Goal: Task Accomplishment & Management: Use online tool/utility

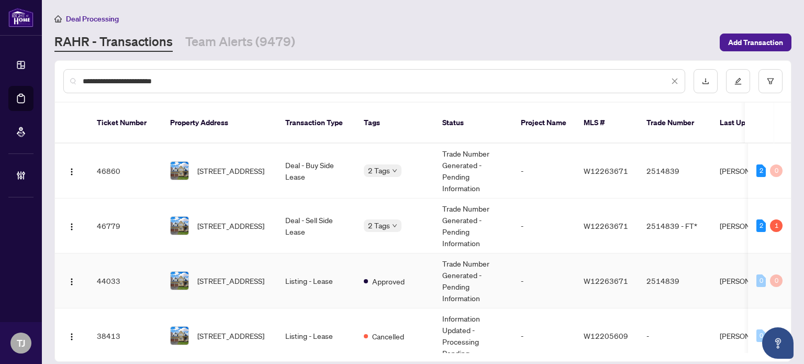
scroll to position [13, 0]
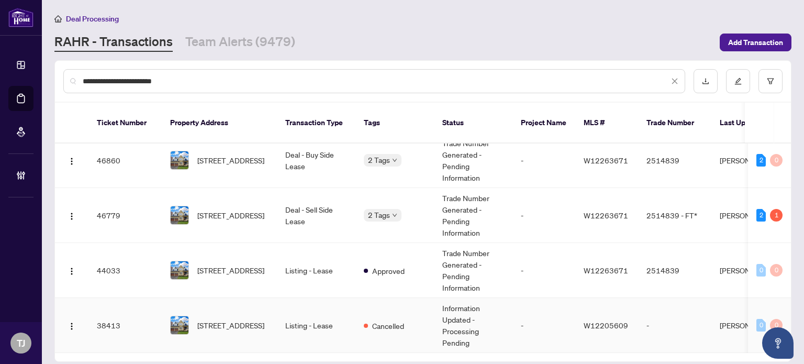
click at [294, 313] on td "Listing - Lease" at bounding box center [316, 325] width 78 height 55
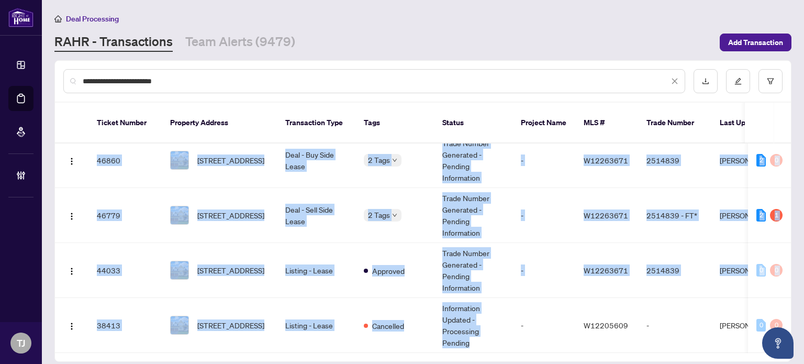
drag, startPoint x: 469, startPoint y: 334, endPoint x: 538, endPoint y: 339, distance: 69.2
click at [538, 339] on div "Ticket Number Property Address Transaction Type Tags Status Project Name MLS # …" at bounding box center [423, 247] width 736 height 209
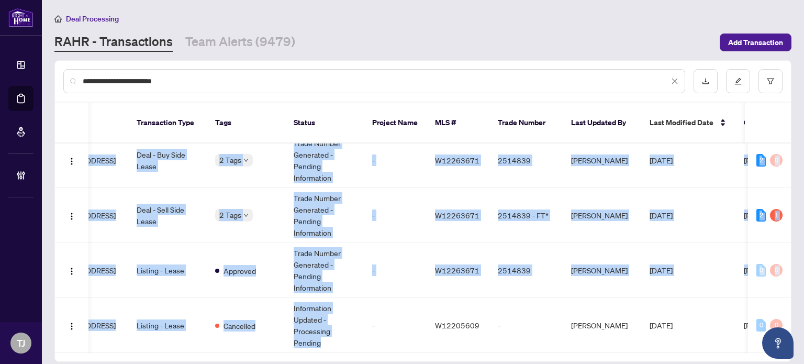
scroll to position [0, 150]
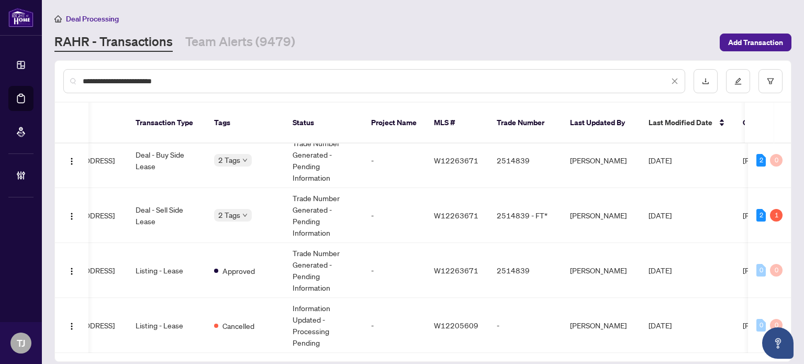
click at [620, 357] on main "**********" at bounding box center [423, 182] width 762 height 364
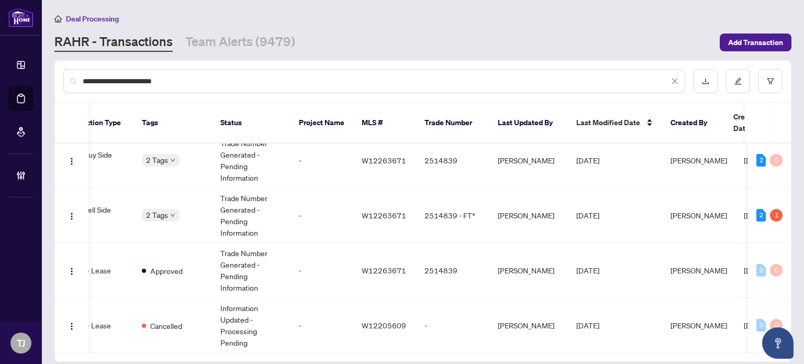
scroll to position [0, 0]
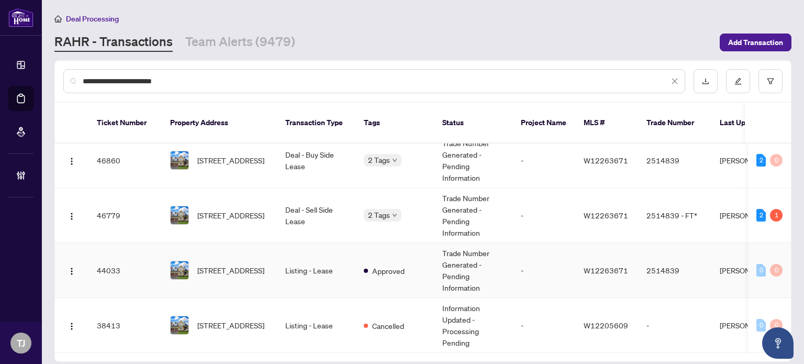
click at [383, 261] on td "Approved" at bounding box center [394, 270] width 78 height 55
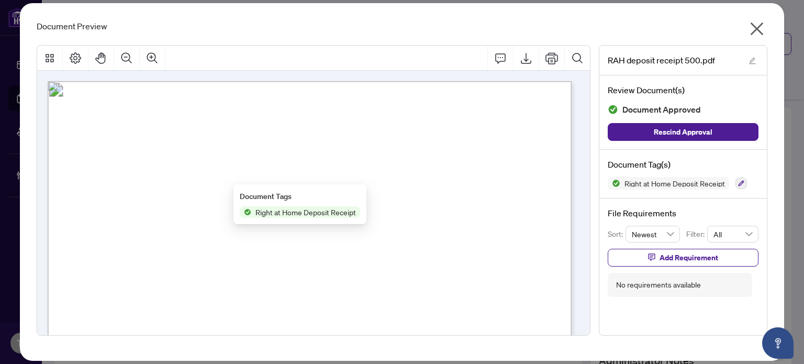
scroll to position [1047, 0]
click at [758, 22] on icon "close" at bounding box center [756, 28] width 17 height 17
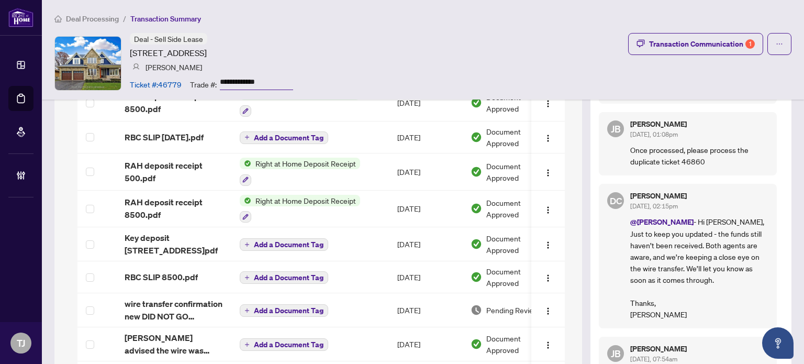
drag, startPoint x: 131, startPoint y: 50, endPoint x: 331, endPoint y: 52, distance: 199.9
click at [331, 52] on div "**********" at bounding box center [422, 63] width 737 height 60
copy article "[STREET_ADDRESS]"
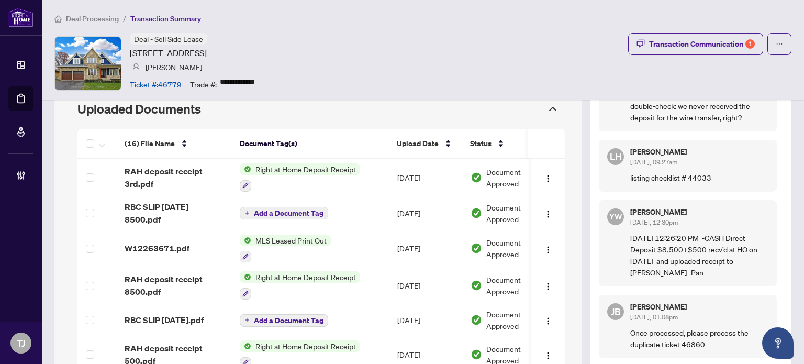
scroll to position [890, 0]
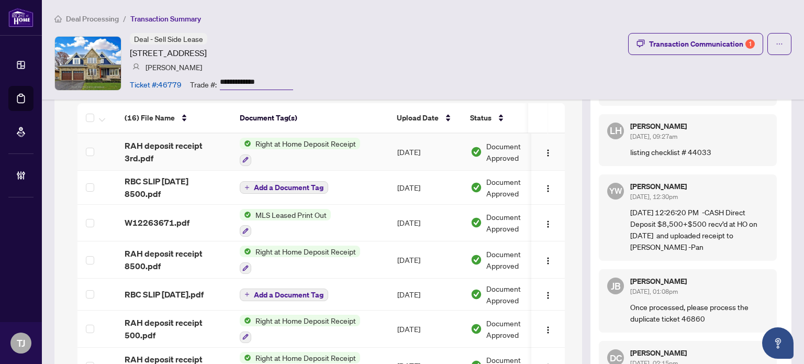
click at [324, 139] on span "Right at Home Deposit Receipt" at bounding box center [305, 144] width 109 height 12
click at [309, 194] on span "Right at Home Deposit Receipt" at bounding box center [305, 195] width 109 height 12
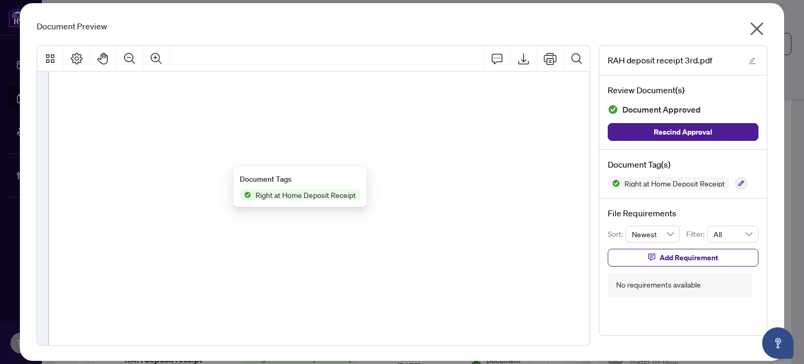
scroll to position [216, 0]
click at [528, 60] on icon "Export" at bounding box center [523, 58] width 13 height 13
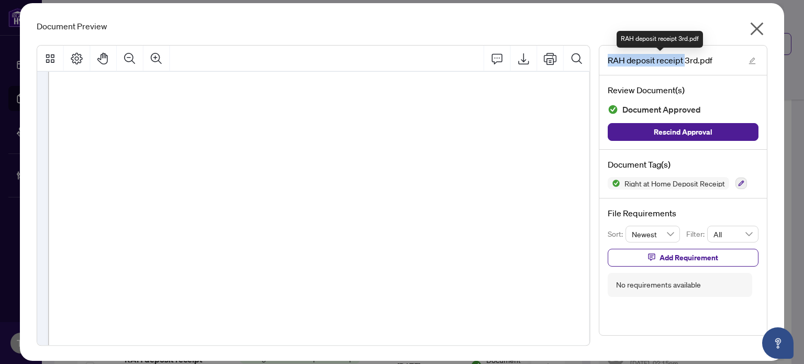
drag, startPoint x: 608, startPoint y: 61, endPoint x: 687, endPoint y: 58, distance: 78.6
click at [687, 58] on span "RAH deposit receipt 3rd.pdf" at bounding box center [659, 60] width 105 height 13
copy span "RAH deposit receipt"
click at [761, 28] on icon "close" at bounding box center [756, 28] width 17 height 17
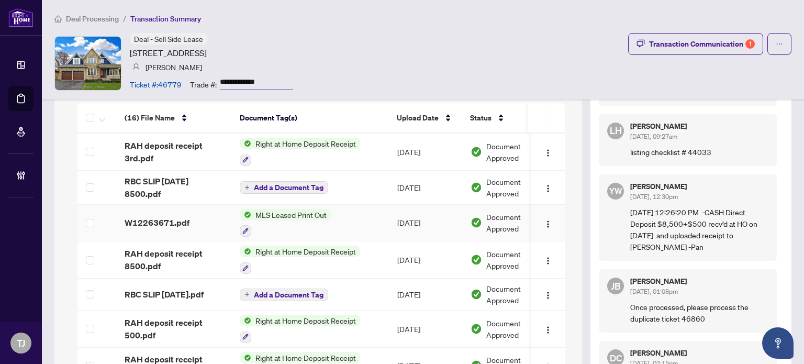
click at [314, 212] on span "MLS Leased Print Out" at bounding box center [291, 215] width 80 height 12
click at [288, 265] on span "MLS Leased Print Out" at bounding box center [279, 265] width 80 height 12
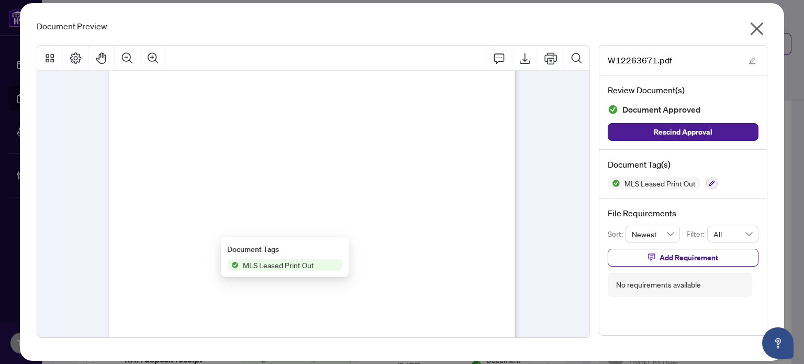
scroll to position [0, 0]
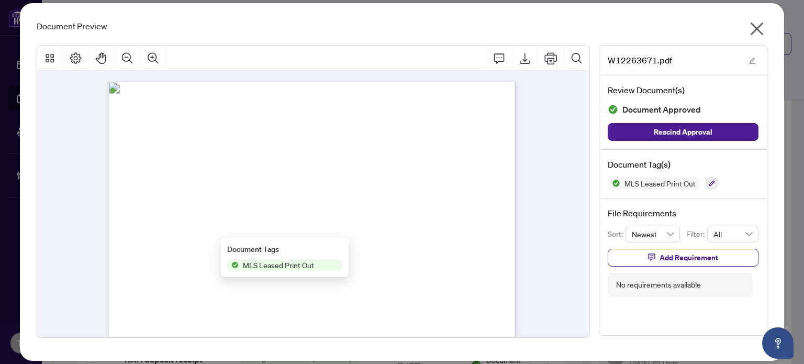
click at [754, 28] on icon "close" at bounding box center [756, 28] width 17 height 17
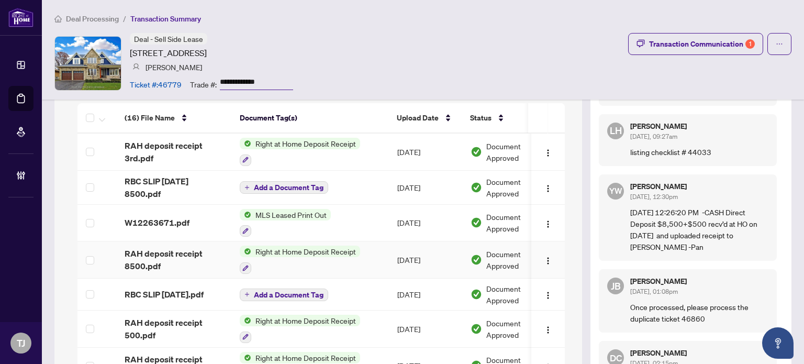
click at [323, 251] on span "Right at Home Deposit Receipt" at bounding box center [305, 251] width 109 height 12
click at [284, 301] on span "Right at Home Deposit Receipt" at bounding box center [305, 301] width 109 height 12
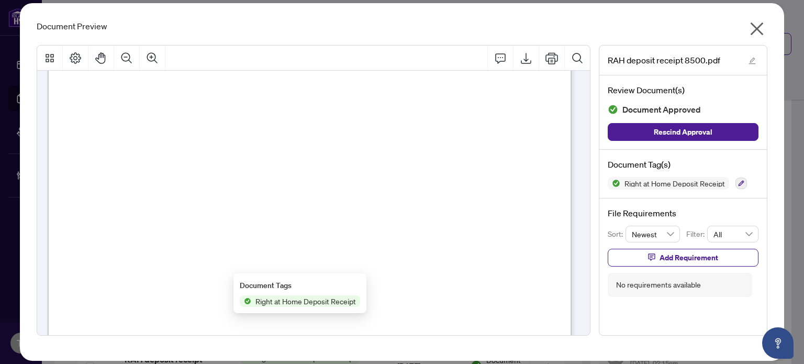
scroll to position [157, 0]
click at [528, 60] on icon "Export" at bounding box center [526, 58] width 13 height 13
click at [759, 31] on icon "close" at bounding box center [756, 28] width 13 height 13
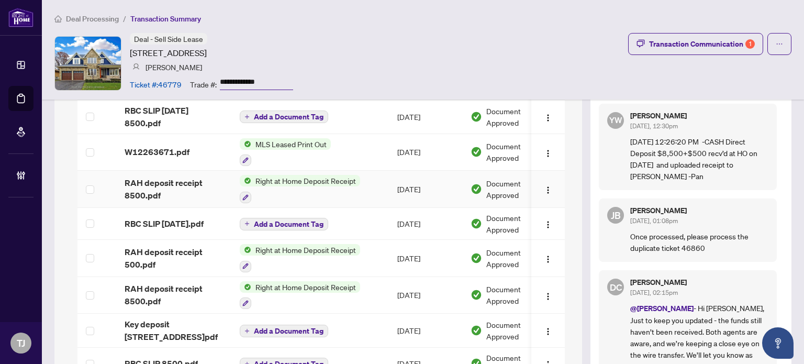
scroll to position [994, 0]
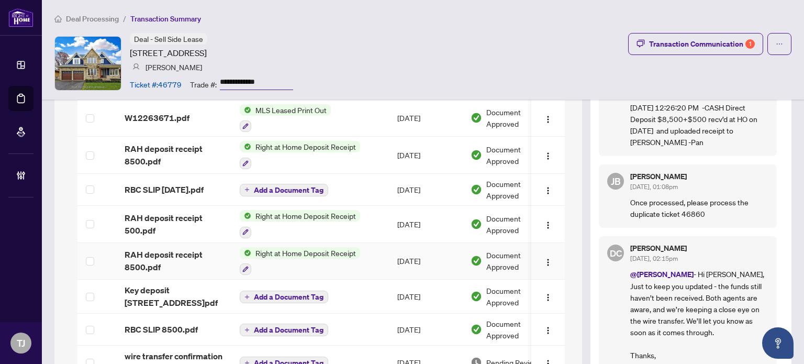
click at [320, 249] on span "Right at Home Deposit Receipt" at bounding box center [305, 253] width 109 height 12
click at [307, 302] on span "Right at Home Deposit Receipt" at bounding box center [305, 301] width 109 height 12
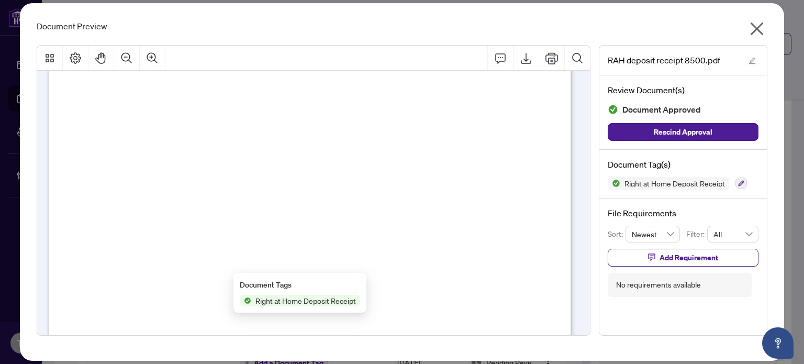
scroll to position [224, 0]
click at [760, 28] on icon "close" at bounding box center [756, 28] width 17 height 17
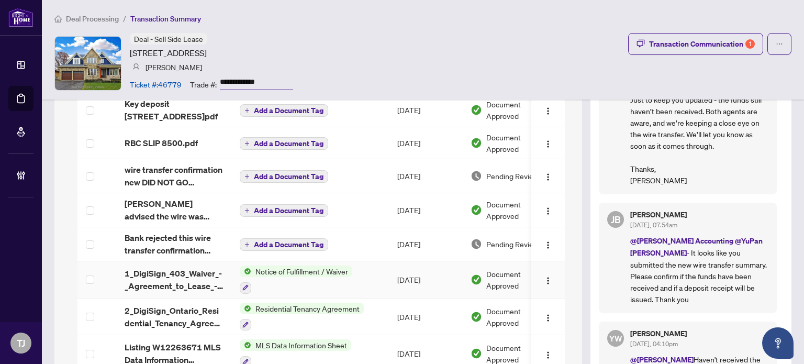
scroll to position [1203, 0]
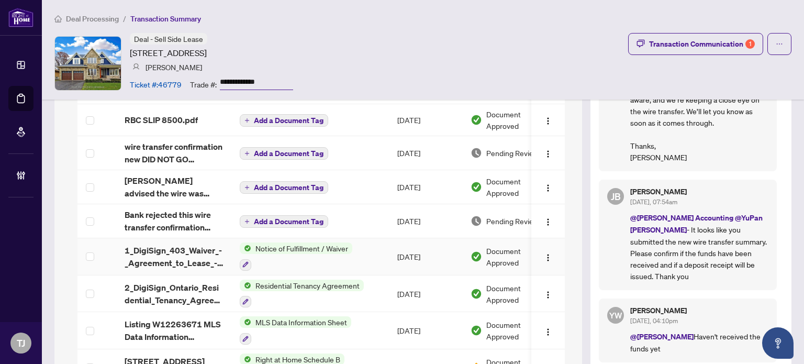
click at [324, 242] on span "Notice of Fulfillment / Waiver" at bounding box center [301, 248] width 101 height 12
click at [305, 292] on span "Notice of Fulfillment / Waiver" at bounding box center [300, 295] width 101 height 12
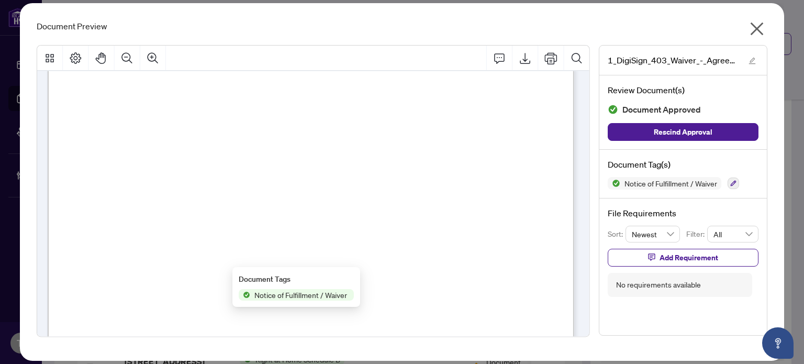
scroll to position [0, 0]
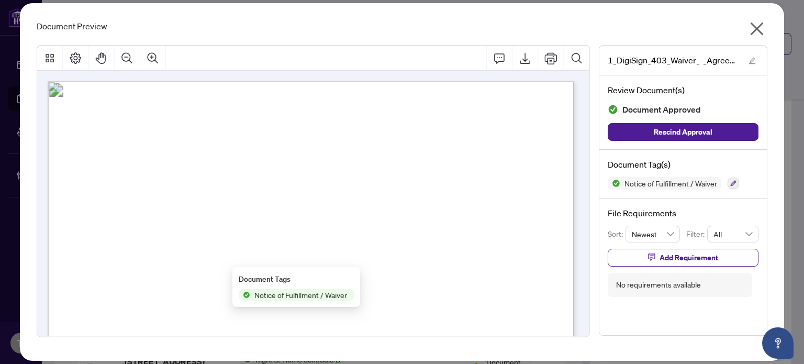
click at [764, 28] on icon "close" at bounding box center [756, 28] width 17 height 17
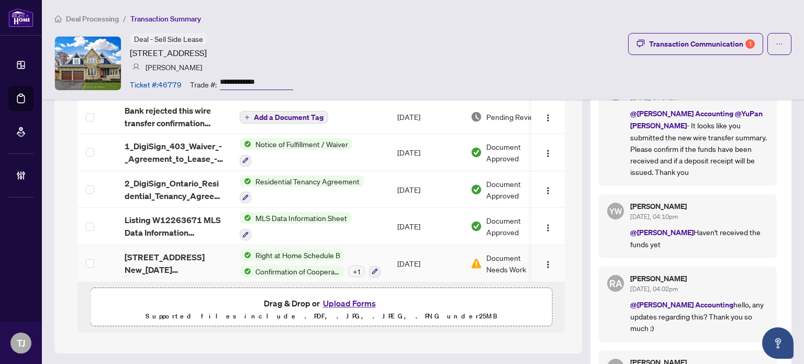
scroll to position [1308, 0]
click at [347, 175] on span "Residential Tenancy Agreement" at bounding box center [307, 181] width 112 height 12
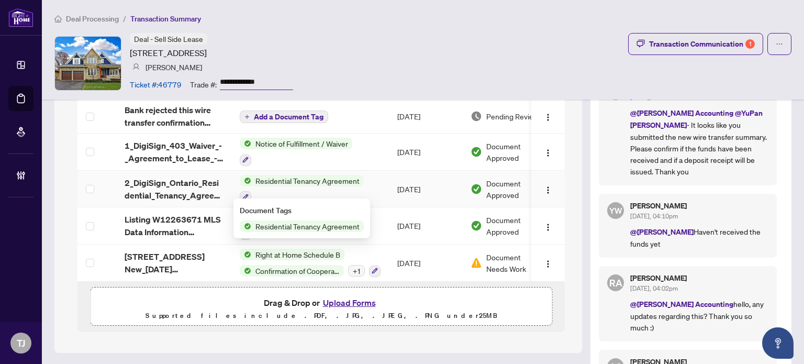
click at [341, 223] on span "Residential Tenancy Agreement" at bounding box center [307, 226] width 112 height 12
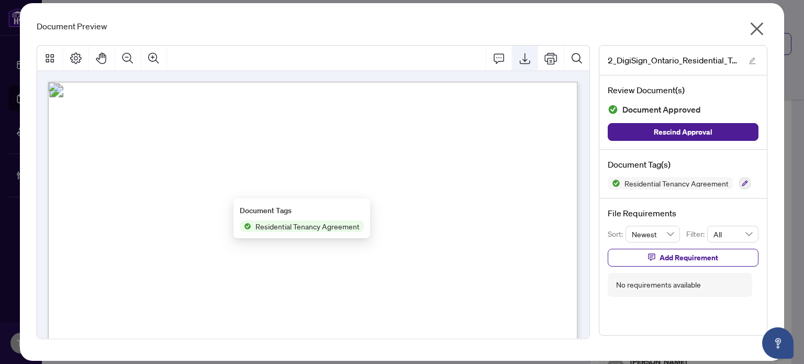
click at [529, 58] on icon "Export" at bounding box center [525, 58] width 13 height 13
click at [776, 24] on div "Document Preview 2_DigiSign_Ontario_Residential_Tenancy_Agreement_-_PropTx-OREA…" at bounding box center [401, 181] width 763 height 357
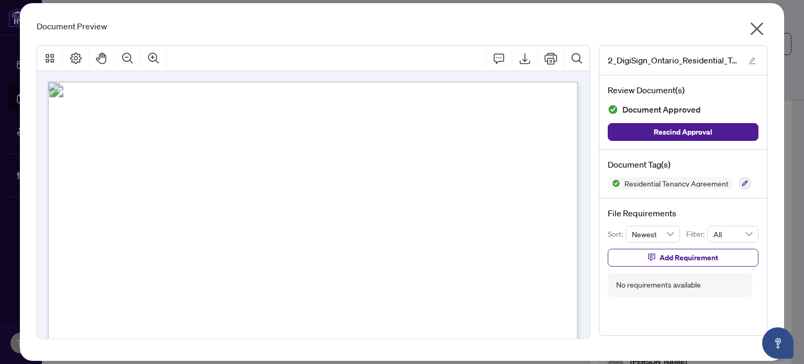
click at [757, 26] on icon "close" at bounding box center [756, 28] width 17 height 17
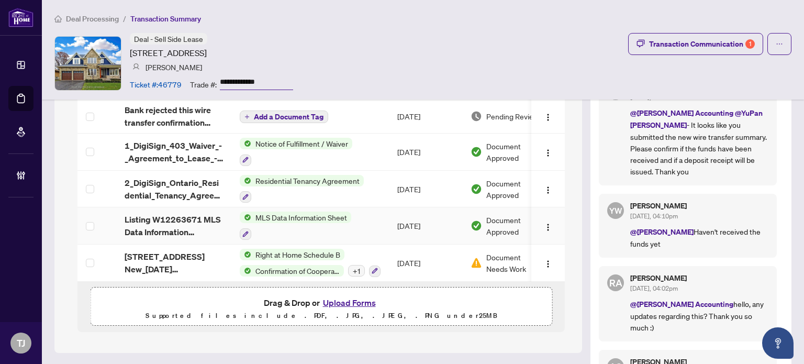
click at [332, 212] on span "MLS Data Information Sheet" at bounding box center [301, 217] width 100 height 12
click at [307, 261] on span "MLS Data Information Sheet" at bounding box center [299, 262] width 100 height 12
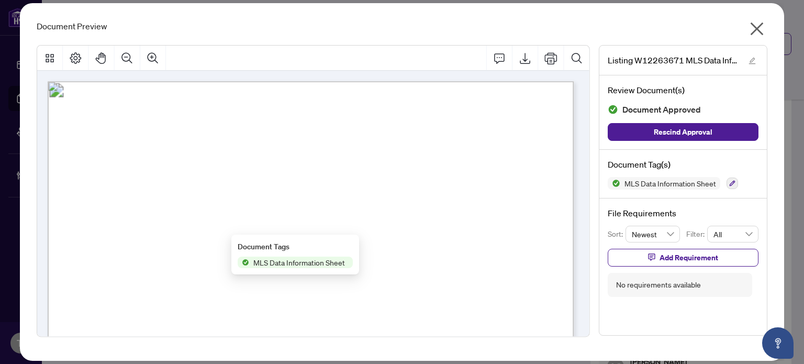
scroll to position [0, 0]
click at [751, 27] on icon "close" at bounding box center [756, 28] width 17 height 17
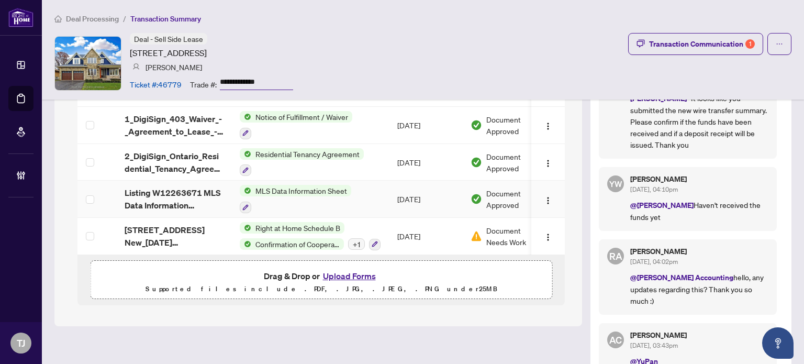
scroll to position [1360, 0]
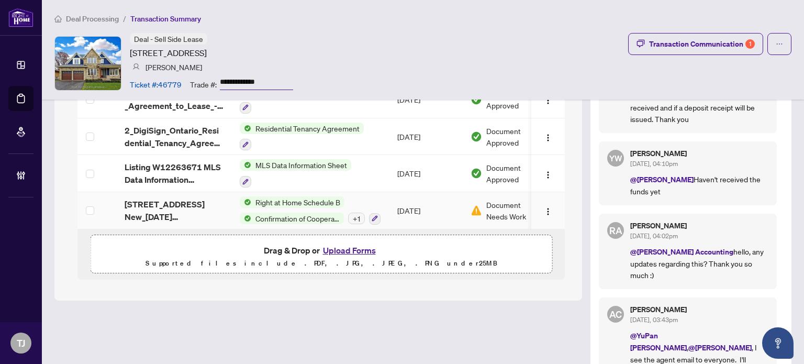
click at [317, 196] on span "Right at Home Schedule B" at bounding box center [297, 202] width 93 height 12
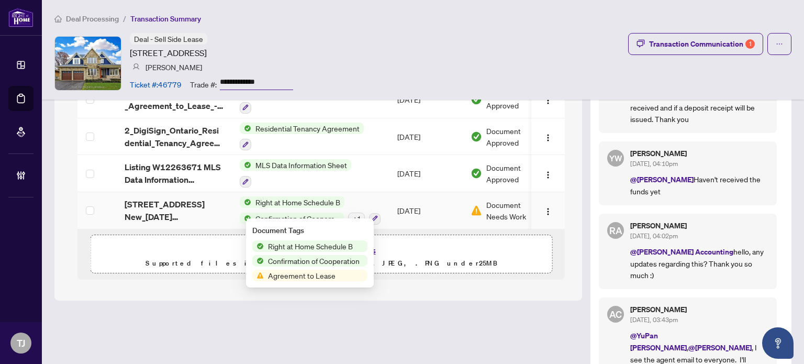
click at [317, 244] on span "Right at Home Schedule B" at bounding box center [310, 246] width 93 height 12
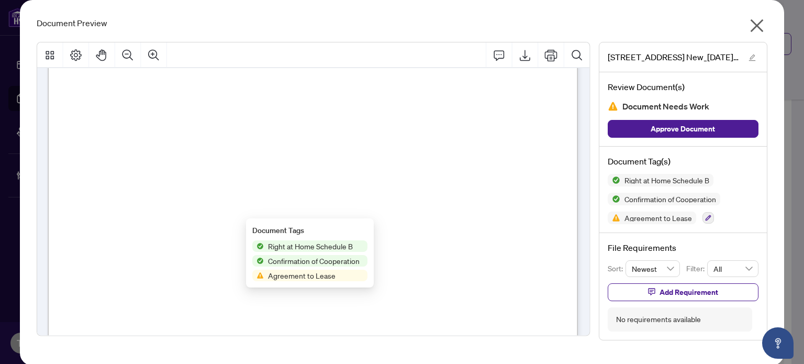
scroll to position [209, 0]
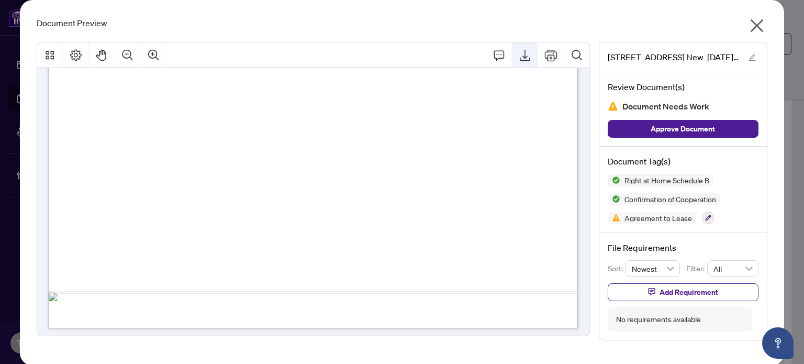
click at [528, 58] on icon "Export" at bounding box center [525, 55] width 13 height 13
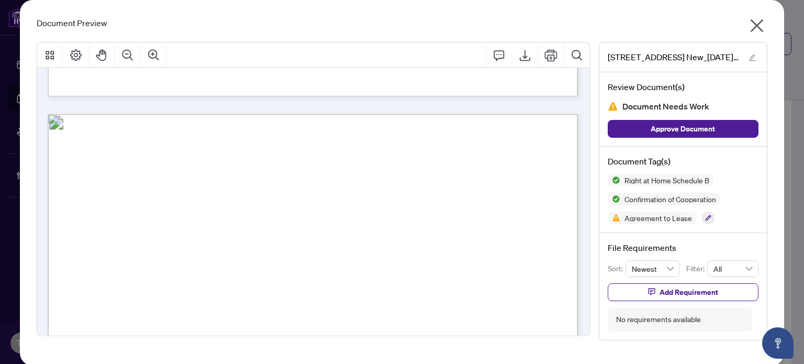
scroll to position [1961, 0]
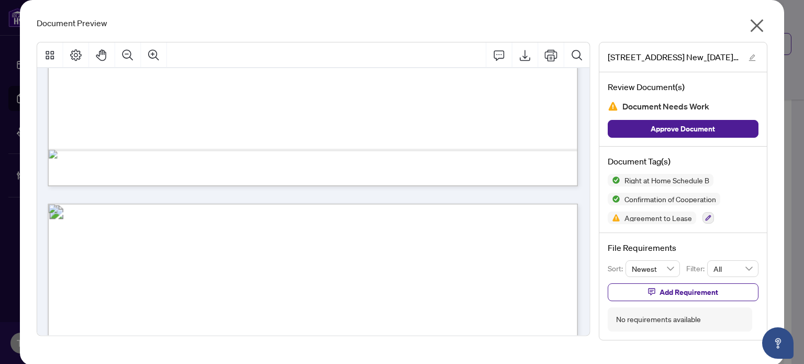
click at [774, 24] on div "Document Preview 274 Weighton Drive New_2025-08-01 19_45_09.pdf Review Document…" at bounding box center [401, 182] width 763 height 365
click at [756, 23] on icon "close" at bounding box center [756, 25] width 17 height 17
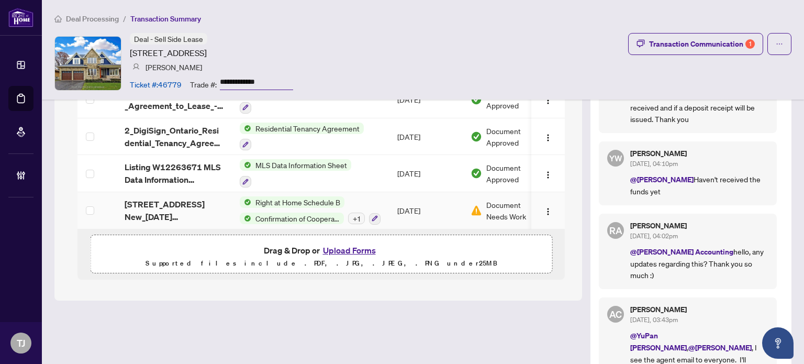
scroll to position [1413, 0]
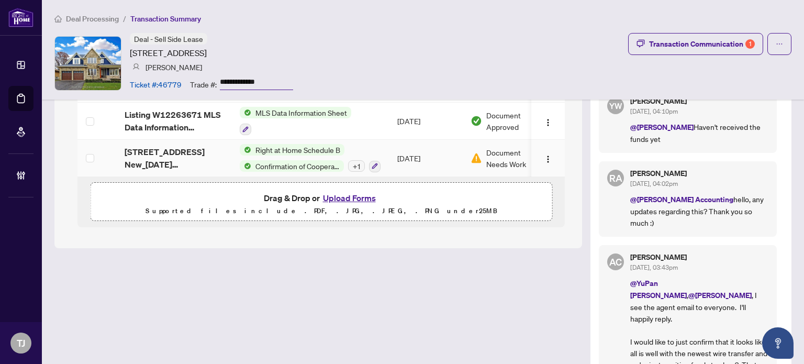
click at [297, 160] on span "Confirmation of Cooperation" at bounding box center [297, 166] width 93 height 12
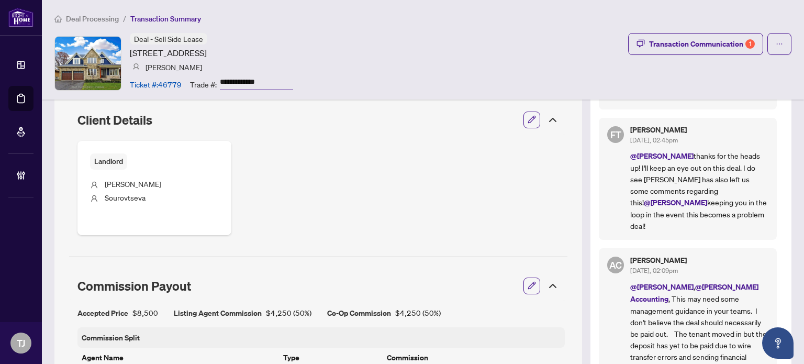
scroll to position [523, 0]
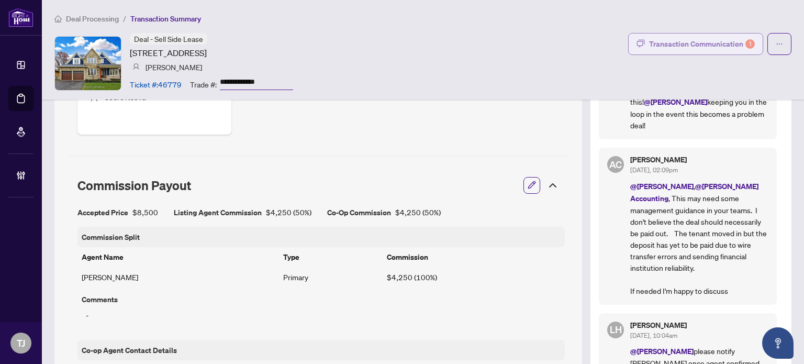
click at [694, 39] on div "Transaction Communication 1" at bounding box center [702, 44] width 106 height 17
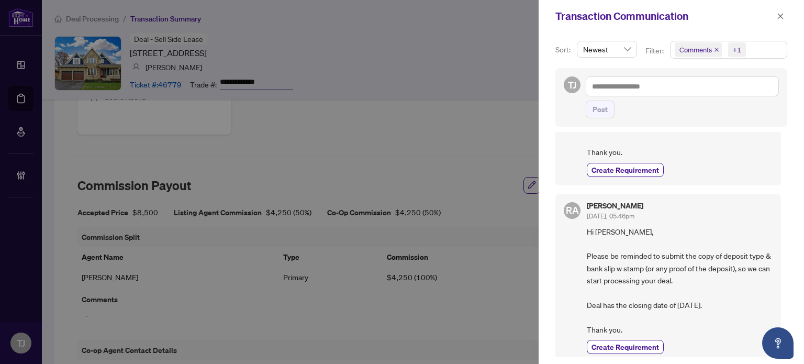
scroll to position [892, 0]
click at [430, 140] on div at bounding box center [402, 182] width 804 height 364
click at [781, 13] on icon "close" at bounding box center [780, 16] width 7 height 7
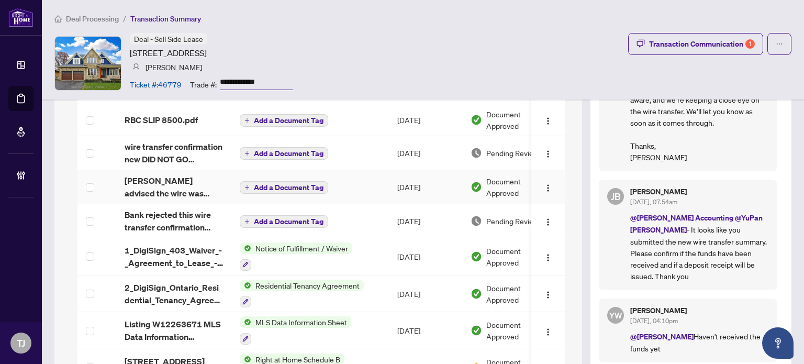
scroll to position [1256, 0]
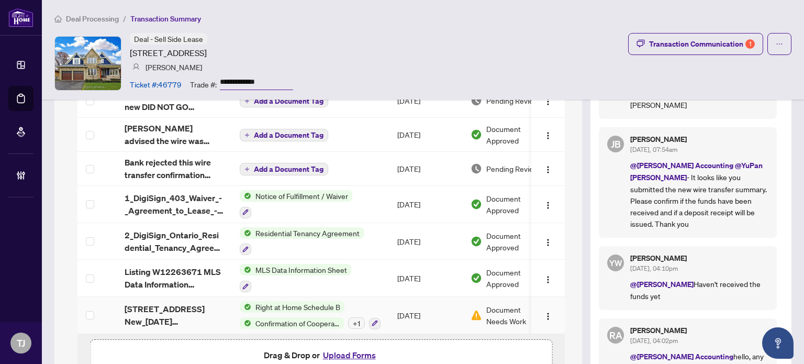
click at [285, 317] on span "Confirmation of Cooperation" at bounding box center [297, 323] width 93 height 12
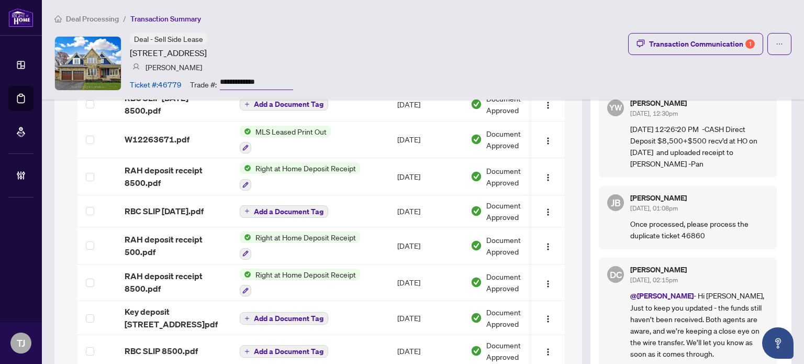
scroll to position [942, 0]
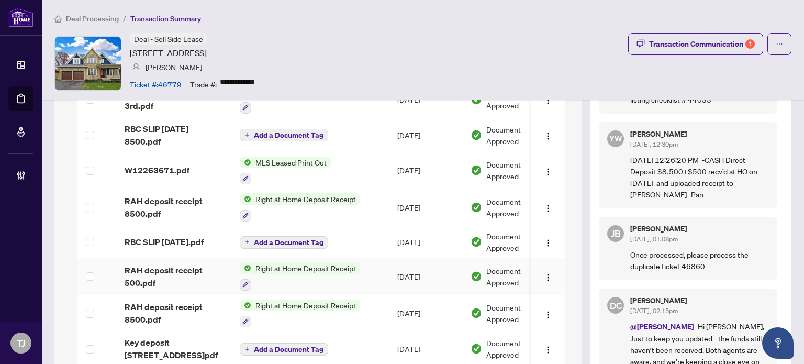
click at [329, 268] on span "Right at Home Deposit Receipt" at bounding box center [305, 268] width 109 height 12
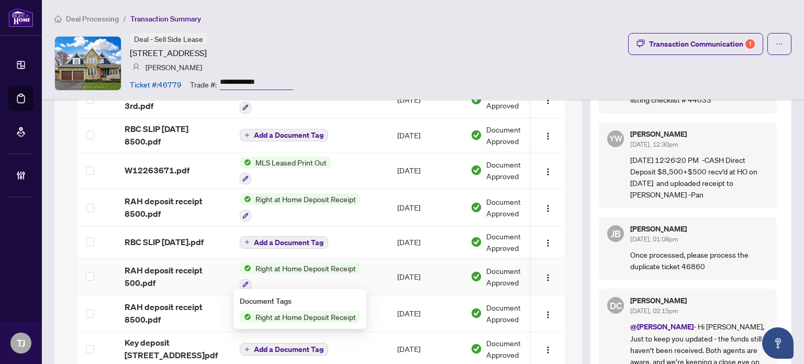
click at [273, 315] on span "Right at Home Deposit Receipt" at bounding box center [305, 317] width 109 height 12
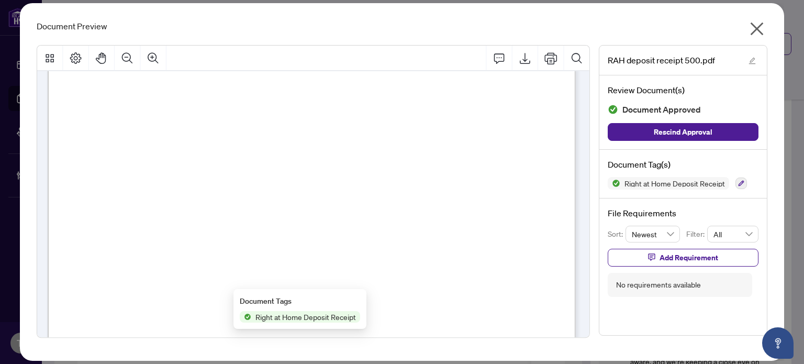
scroll to position [262, 0]
click at [523, 62] on icon "Export" at bounding box center [525, 58] width 13 height 13
click at [772, 18] on div "Document Preview RAH deposit receipt 500.pdf Review Document(s) Document Approv…" at bounding box center [401, 181] width 763 height 357
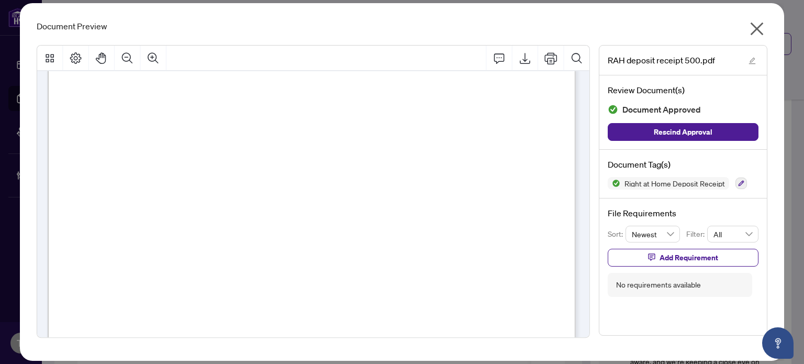
click at [755, 27] on icon "close" at bounding box center [756, 28] width 13 height 13
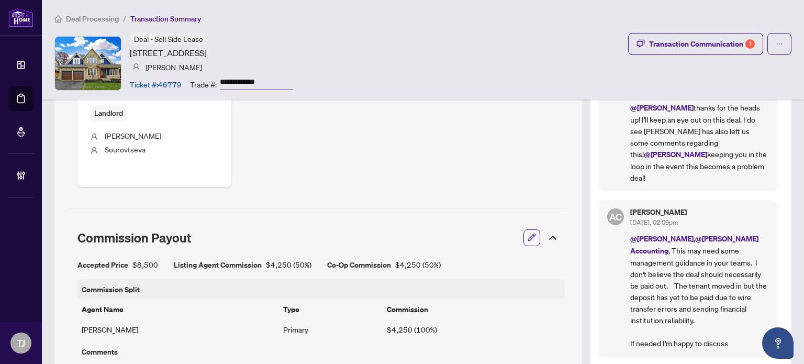
scroll to position [733, 0]
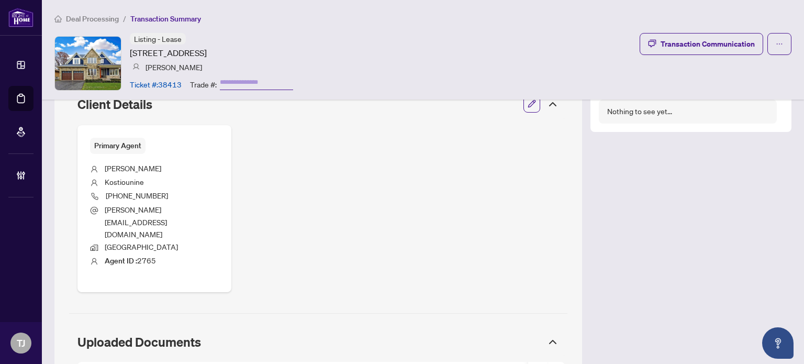
scroll to position [366, 0]
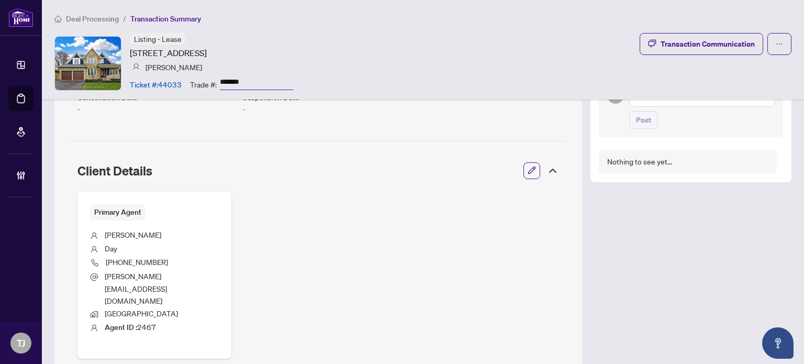
scroll to position [471, 0]
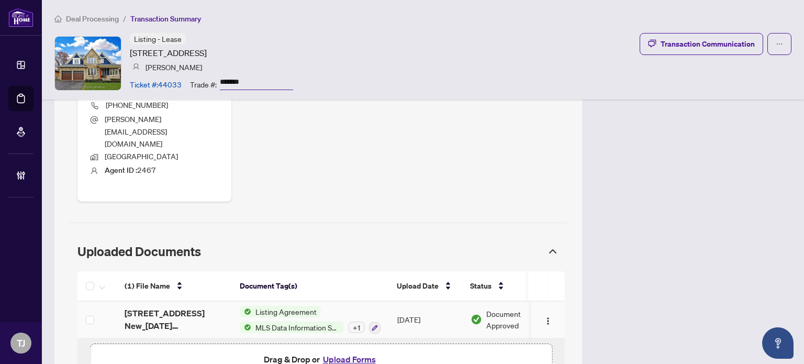
click at [310, 306] on span "Listing Agreement" at bounding box center [286, 312] width 70 height 12
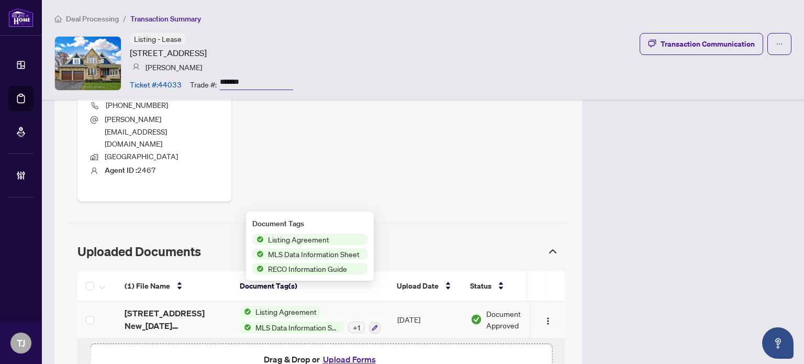
click at [319, 238] on span "Listing Agreement" at bounding box center [299, 239] width 70 height 12
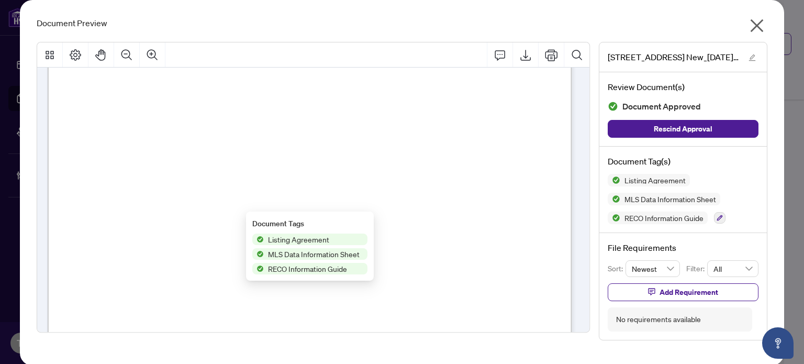
scroll to position [1570, 0]
click at [762, 29] on icon "close" at bounding box center [756, 25] width 17 height 17
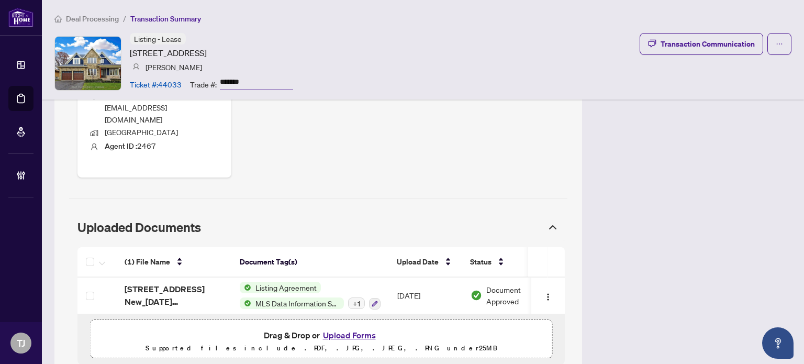
scroll to position [509, 0]
